Goal: Task Accomplishment & Management: Use online tool/utility

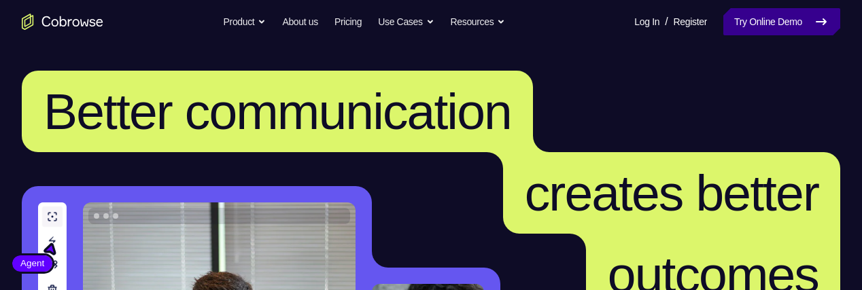
click at [775, 18] on link "Try Online Demo" at bounding box center [781, 21] width 117 height 27
click at [757, 18] on link "Try Online Demo" at bounding box center [781, 21] width 117 height 27
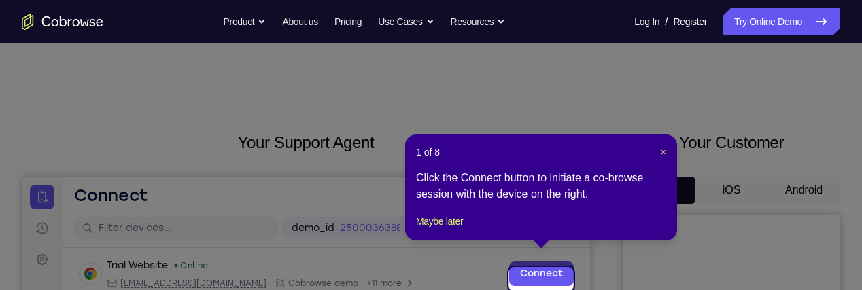
click at [427, 230] on button "Maybe later" at bounding box center [439, 221] width 47 height 16
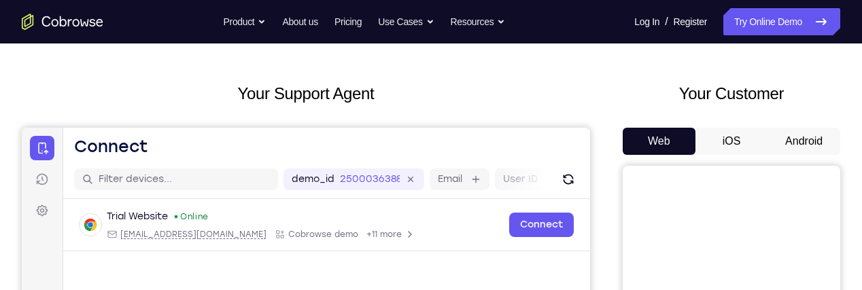
scroll to position [45, 0]
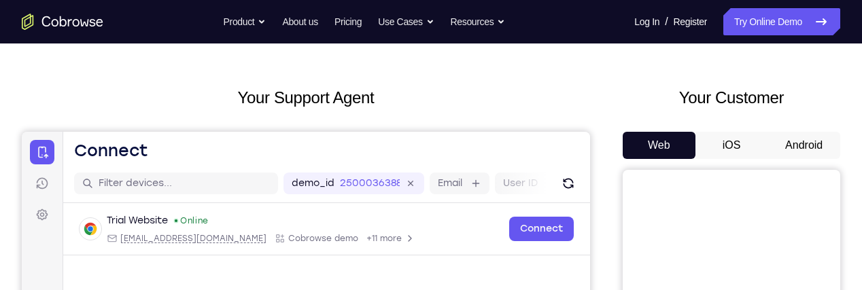
click at [809, 149] on button "Android" at bounding box center [803, 145] width 73 height 27
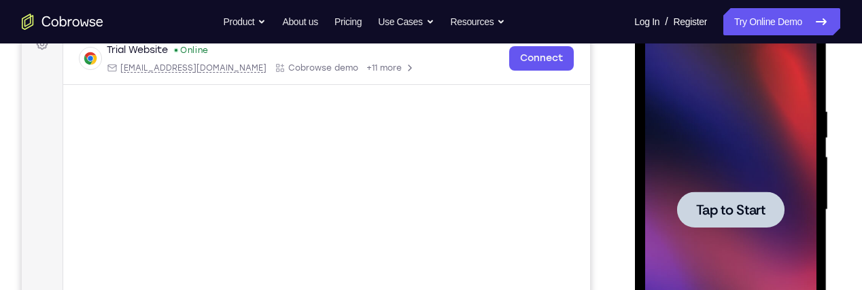
scroll to position [218, 0]
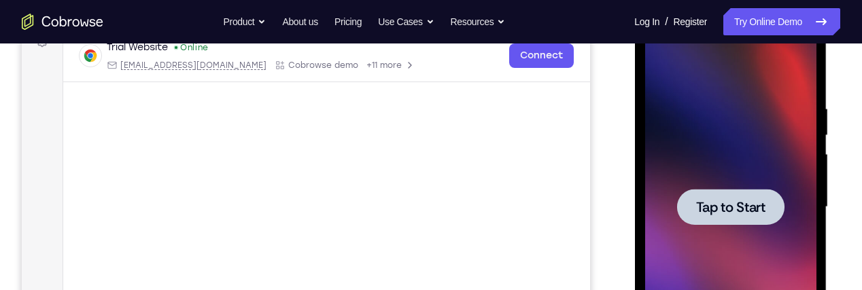
click at [766, 208] on div at bounding box center [729, 207] width 107 height 36
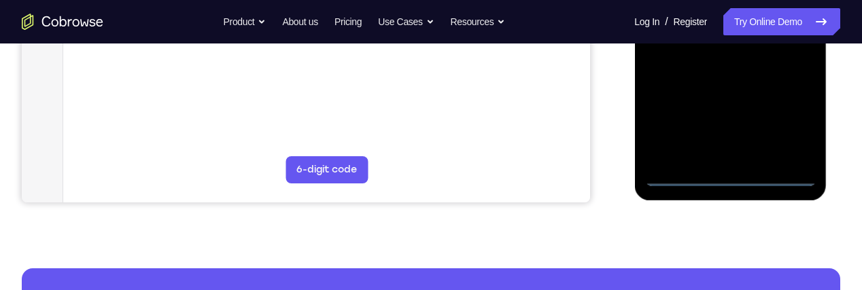
scroll to position [430, 0]
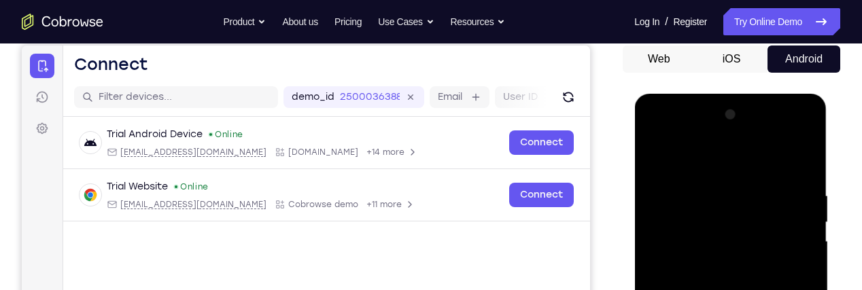
scroll to position [122, 0]
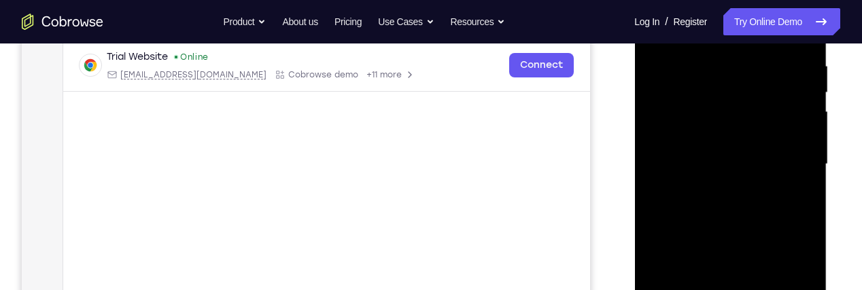
scroll to position [260, 0]
click at [793, 160] on div at bounding box center [729, 165] width 171 height 381
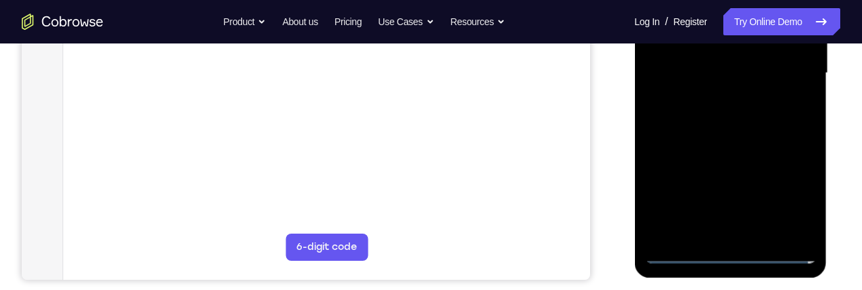
scroll to position [351, 0]
click at [713, 235] on div at bounding box center [729, 74] width 171 height 381
click at [784, 61] on div at bounding box center [729, 74] width 171 height 381
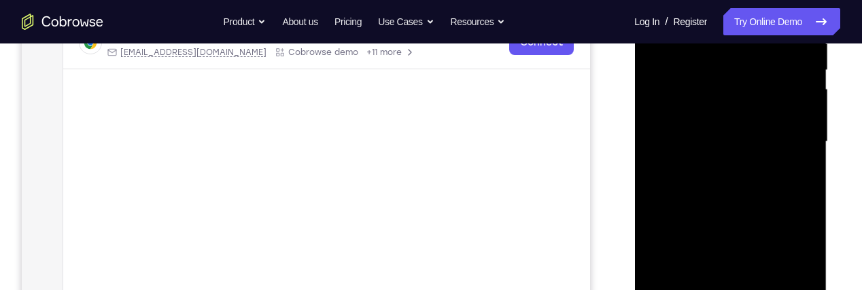
scroll to position [283, 0]
click at [762, 112] on div at bounding box center [729, 142] width 171 height 381
click at [805, 116] on div at bounding box center [729, 142] width 171 height 381
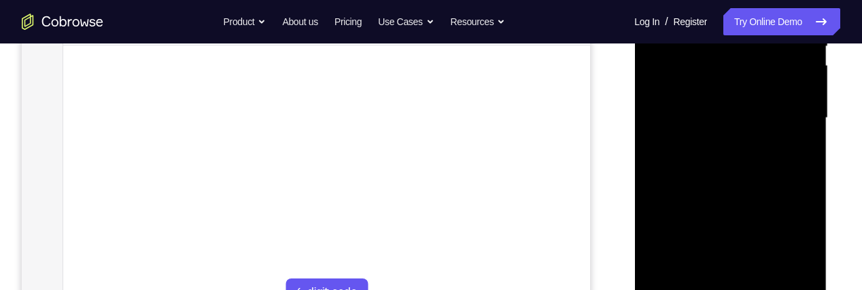
scroll to position [308, 0]
click at [810, 253] on div at bounding box center [729, 117] width 171 height 381
click at [813, 253] on div at bounding box center [729, 117] width 171 height 381
click at [815, 252] on div at bounding box center [729, 117] width 171 height 381
click at [816, 251] on div at bounding box center [730, 119] width 192 height 405
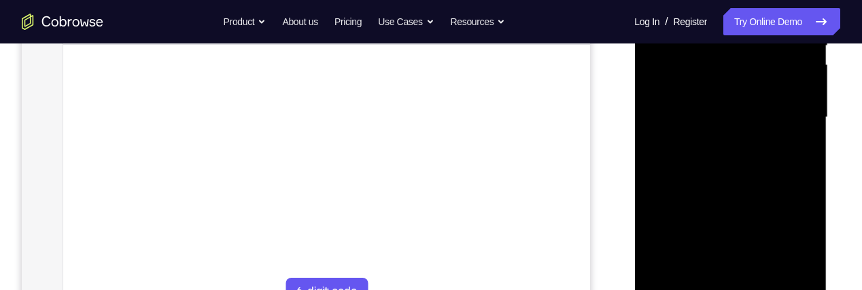
click at [808, 249] on div at bounding box center [729, 117] width 171 height 381
click at [802, 90] on div at bounding box center [729, 117] width 171 height 381
click at [773, 119] on div at bounding box center [729, 117] width 171 height 381
click at [786, 163] on div at bounding box center [729, 117] width 171 height 381
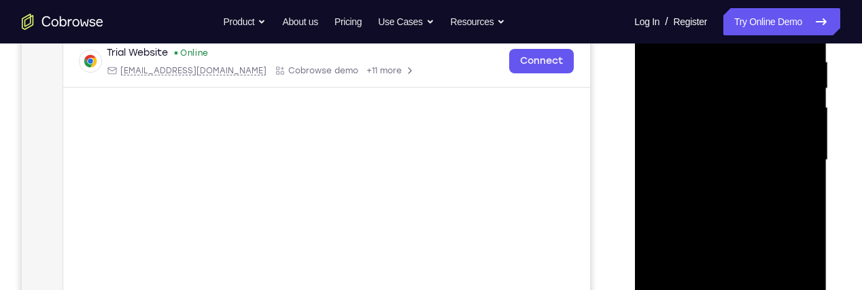
scroll to position [278, 0]
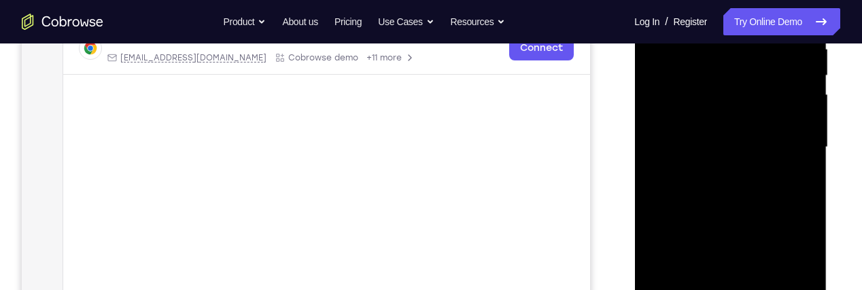
click at [767, 186] on div at bounding box center [729, 147] width 171 height 381
click at [754, 188] on div at bounding box center [729, 147] width 171 height 381
click at [740, 190] on div at bounding box center [729, 147] width 171 height 381
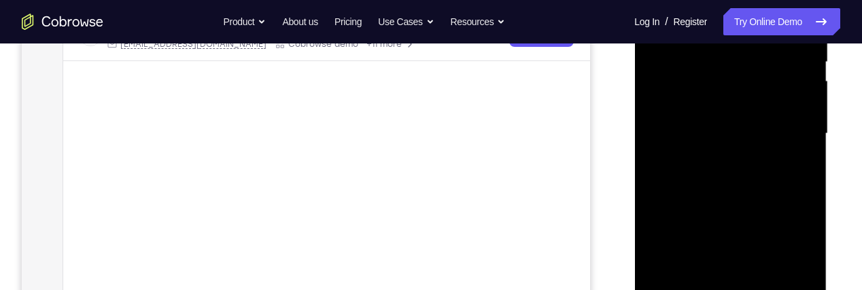
scroll to position [297, 0]
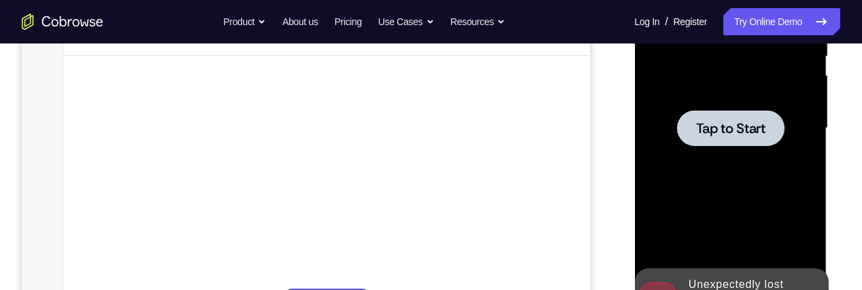
click at [750, 199] on div at bounding box center [729, 128] width 171 height 381
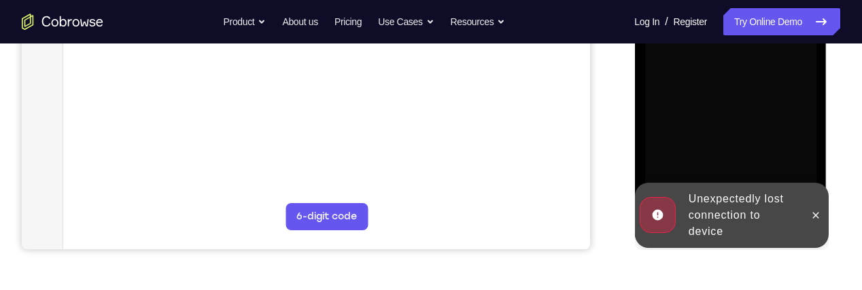
scroll to position [387, 0]
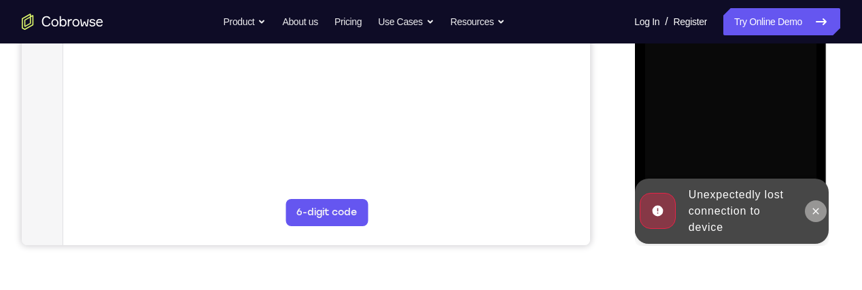
click at [822, 209] on button at bounding box center [815, 211] width 22 height 22
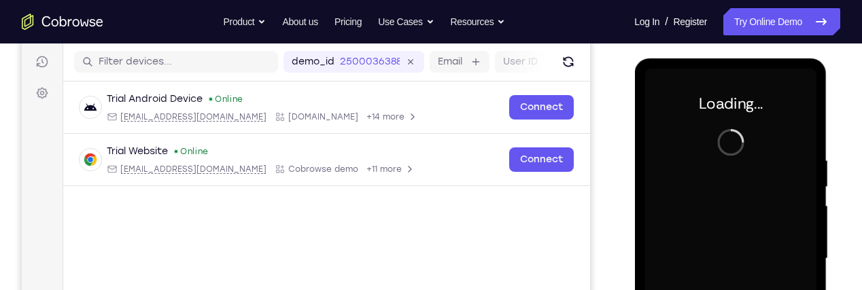
scroll to position [0, 0]
